Goal: Find specific page/section: Find specific page/section

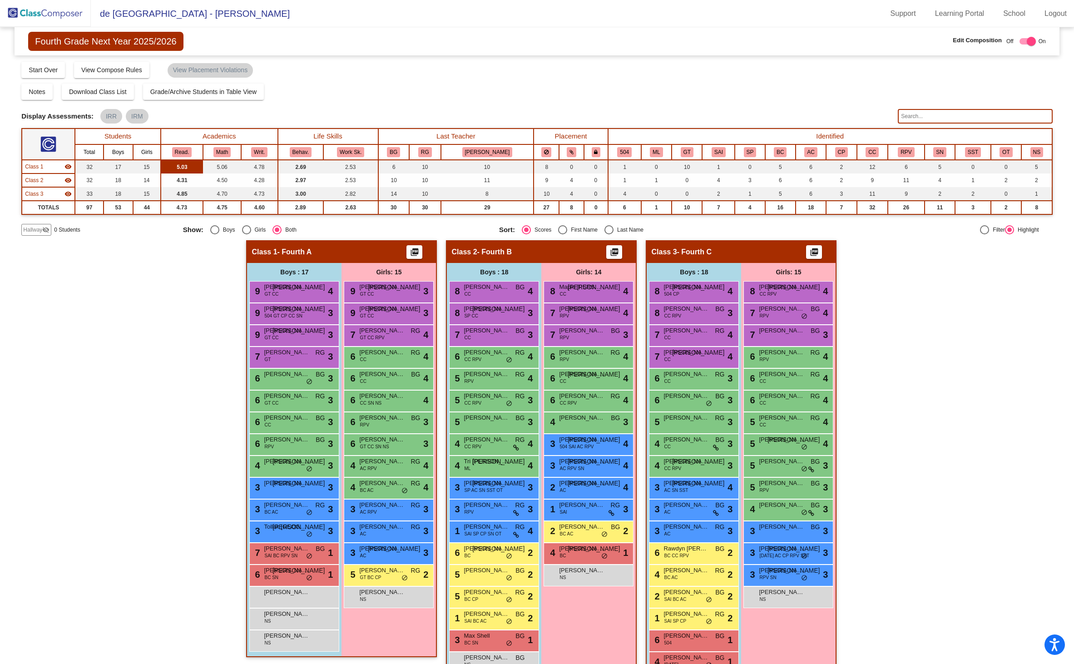
scroll to position [24, 0]
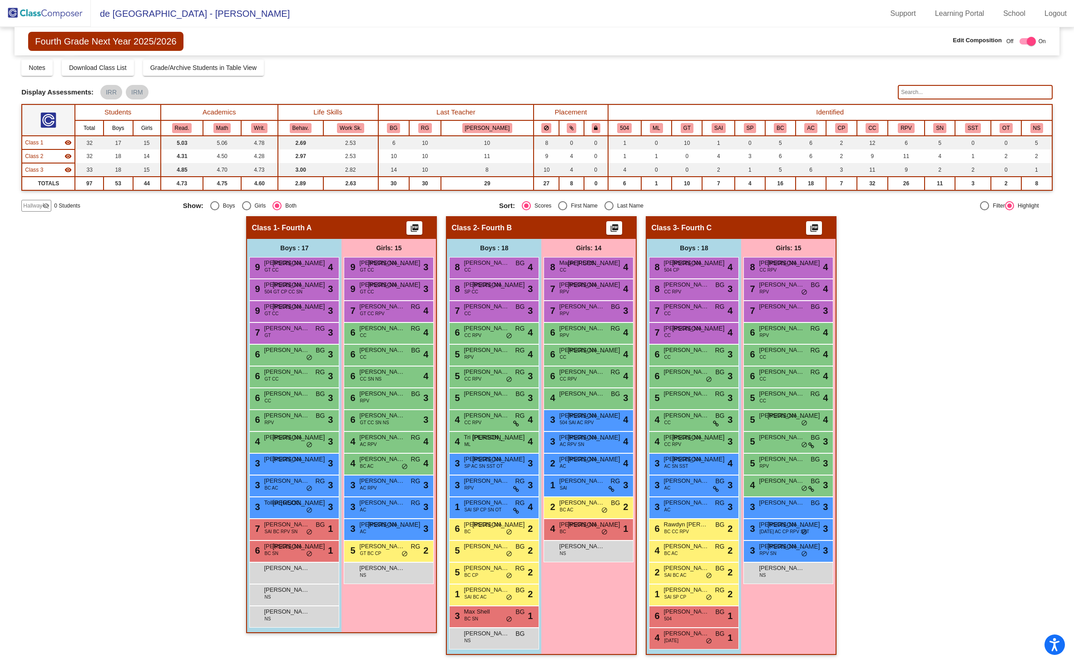
click at [34, 10] on img at bounding box center [45, 13] width 91 height 27
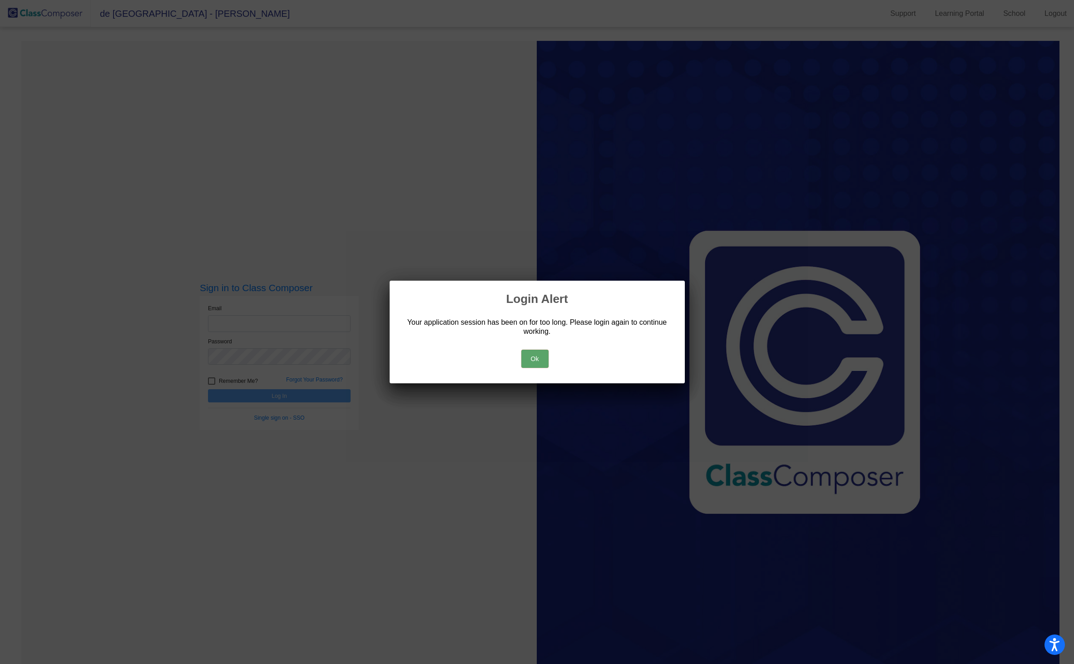
click at [537, 359] on button "Ok" at bounding box center [534, 359] width 27 height 18
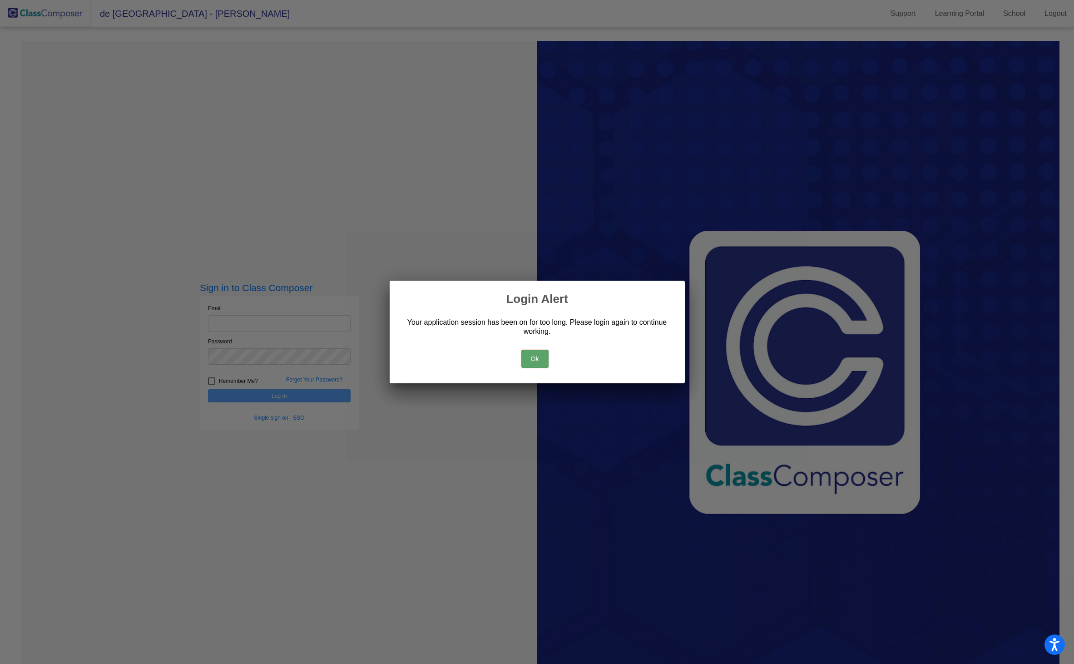
click at [526, 352] on button "Ok" at bounding box center [534, 359] width 27 height 18
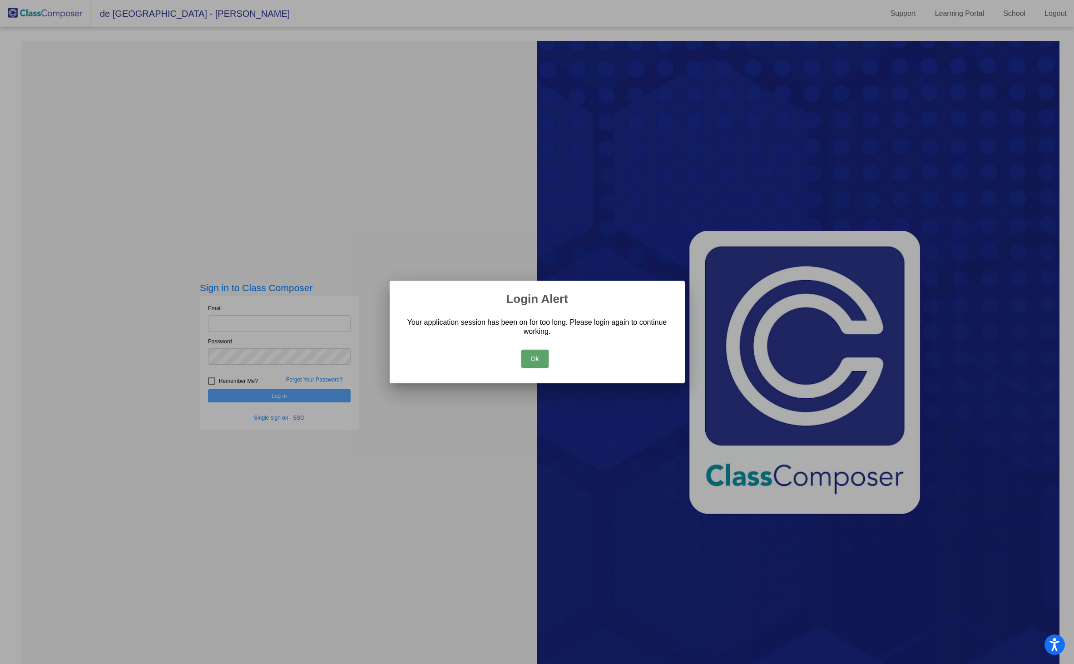
click at [288, 321] on div at bounding box center [537, 332] width 1074 height 664
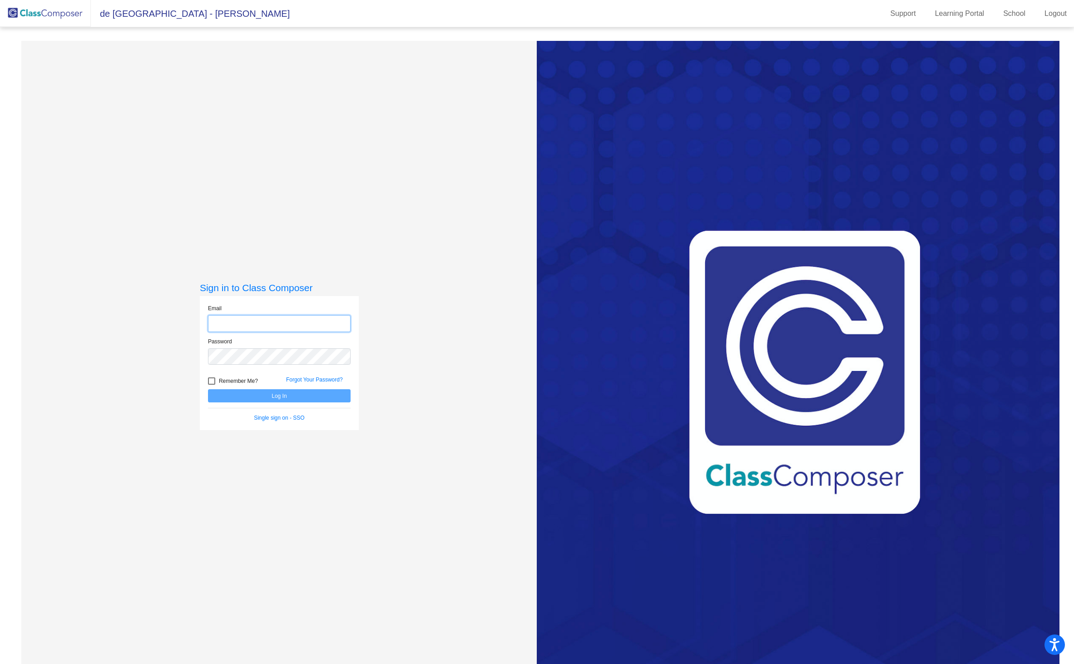
click at [285, 323] on input "email" at bounding box center [279, 323] width 143 height 17
type input "[PERSON_NAME][EMAIL_ADDRESS][PERSON_NAME][DOMAIN_NAME]"
click at [286, 400] on button "Log In" at bounding box center [279, 395] width 143 height 13
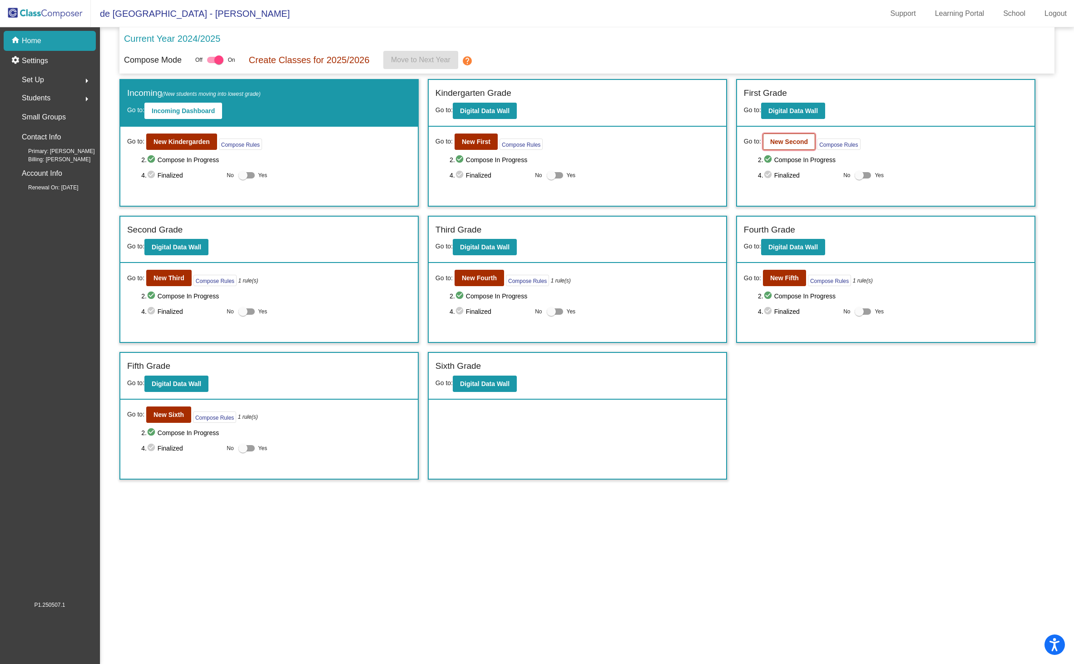
click at [785, 142] on b "New Second" at bounding box center [789, 141] width 38 height 7
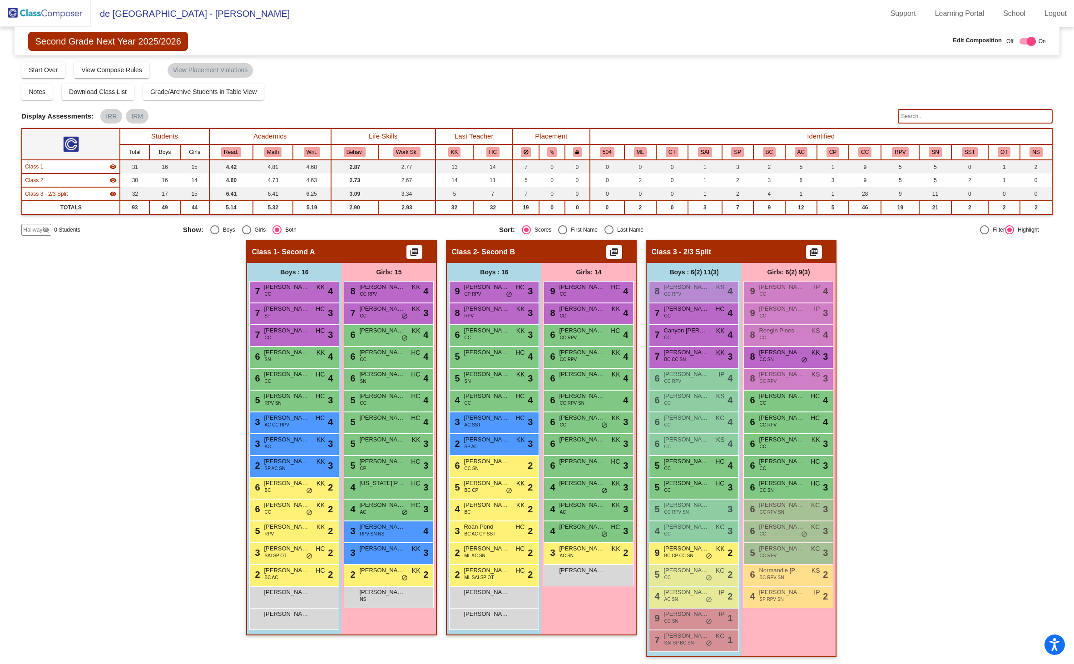
click at [907, 117] on input "text" at bounding box center [975, 116] width 155 height 15
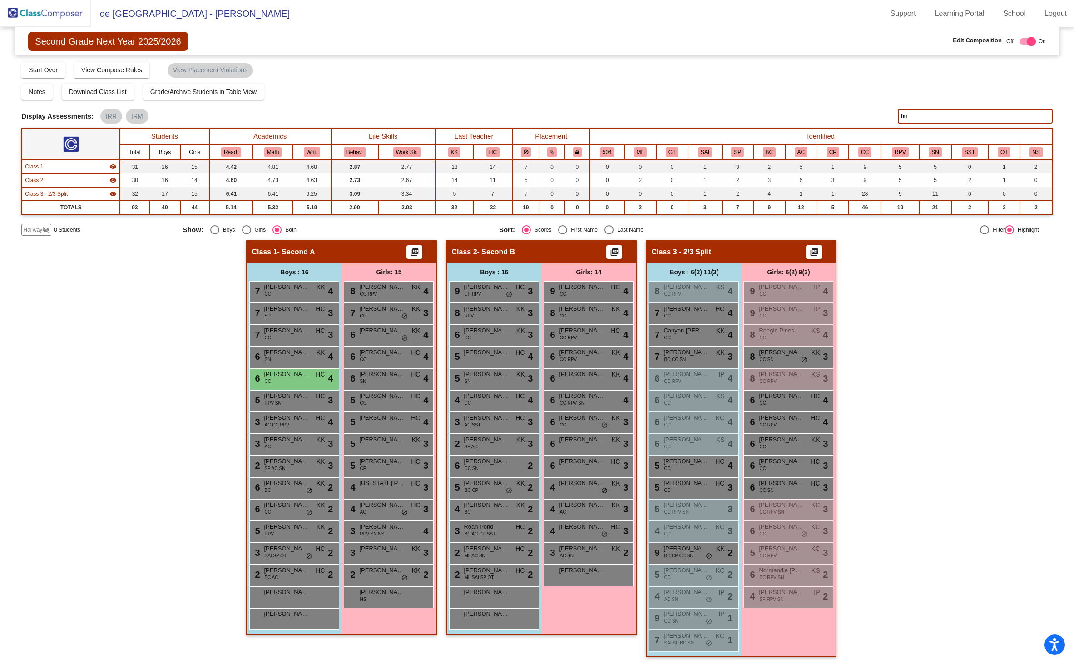
type input "h"
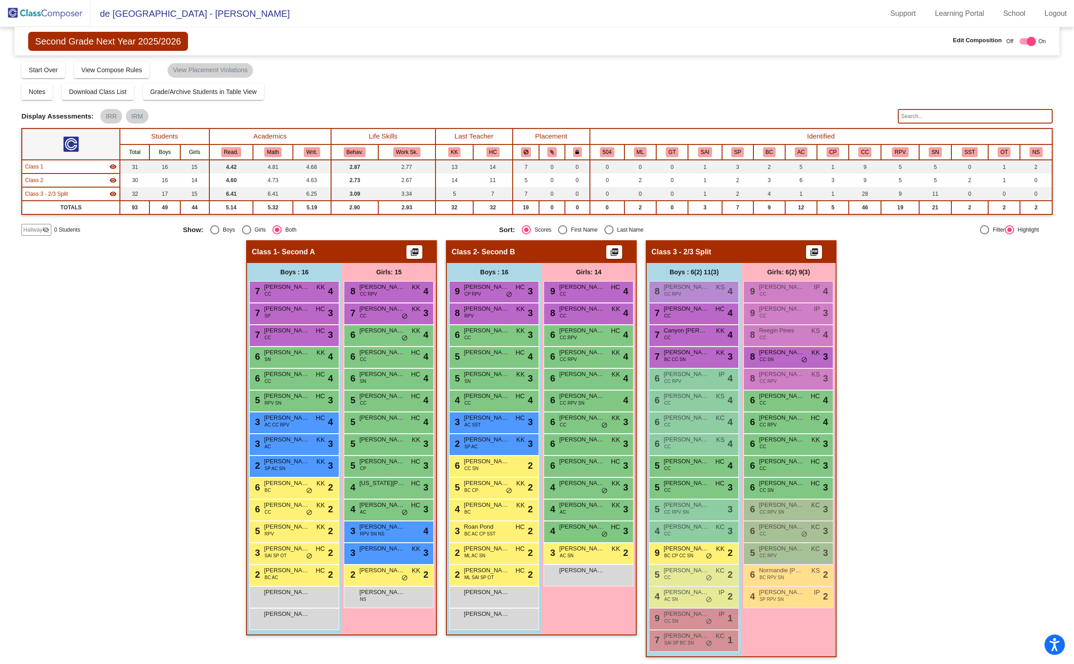
click at [71, 12] on img at bounding box center [45, 13] width 91 height 27
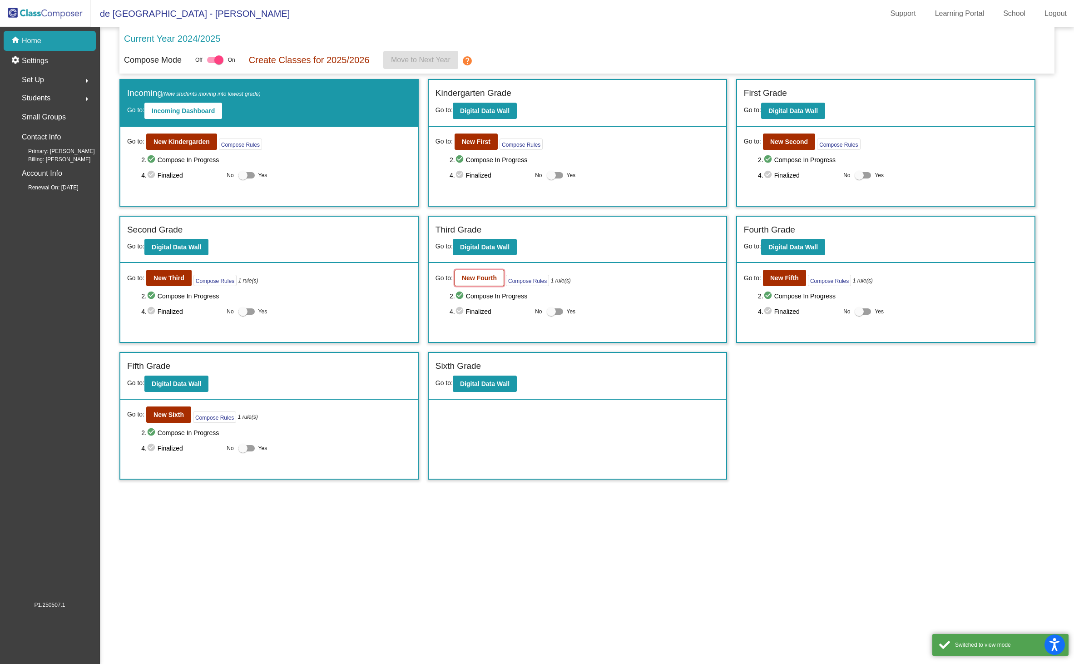
click at [488, 284] on button "New Fourth" at bounding box center [478, 278] width 49 height 16
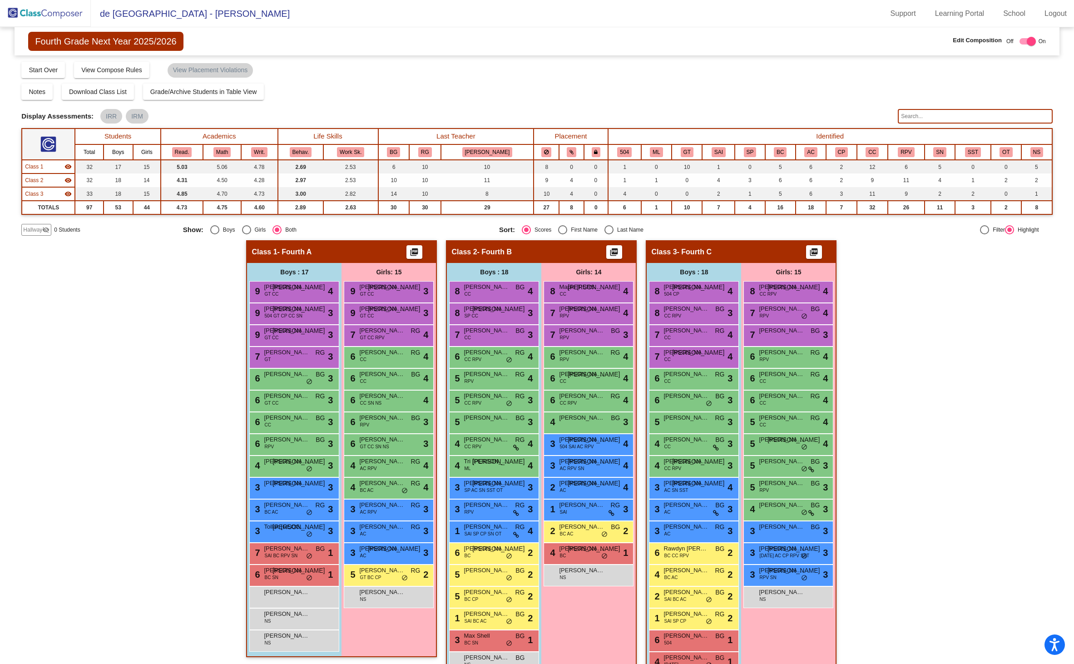
click at [905, 119] on input "text" at bounding box center [975, 116] width 155 height 15
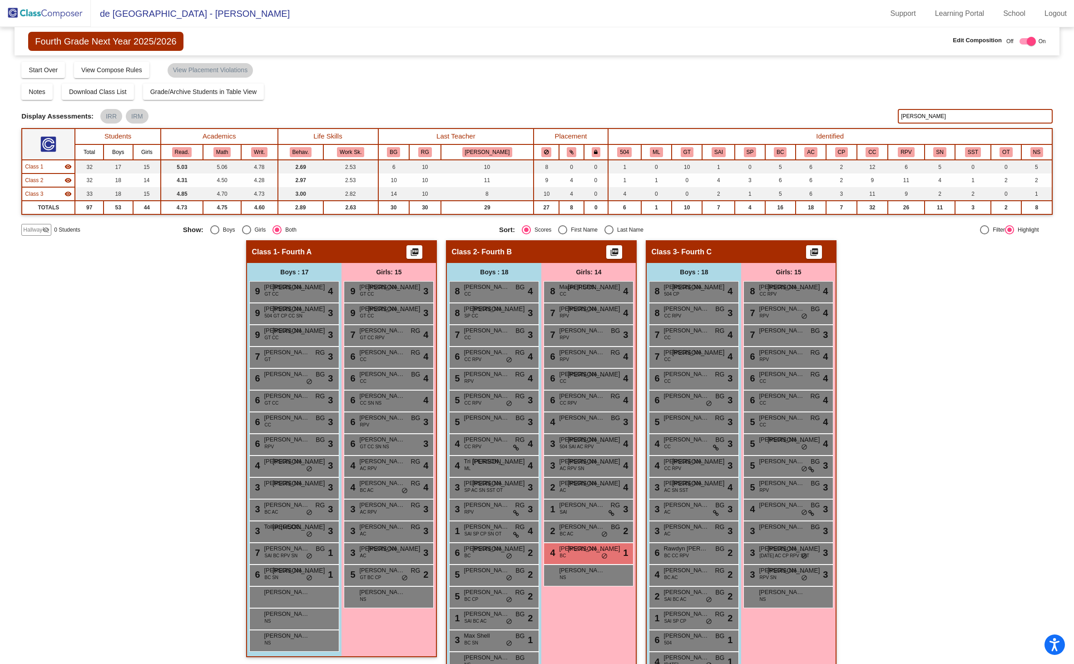
type input "[PERSON_NAME]"
